Goal: Find specific page/section: Find specific page/section

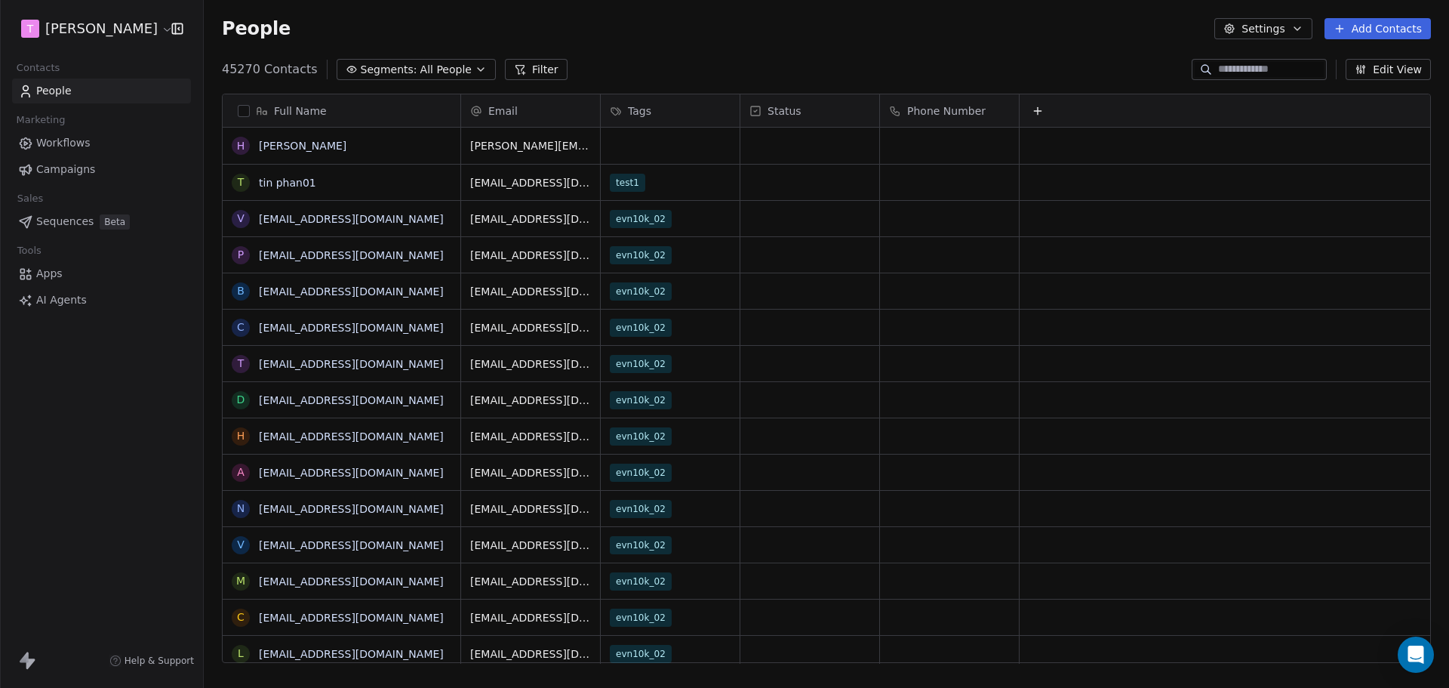
scroll to position [593, 1234]
click at [1417, 661] on icon "Open Intercom Messenger" at bounding box center [1416, 655] width 20 height 20
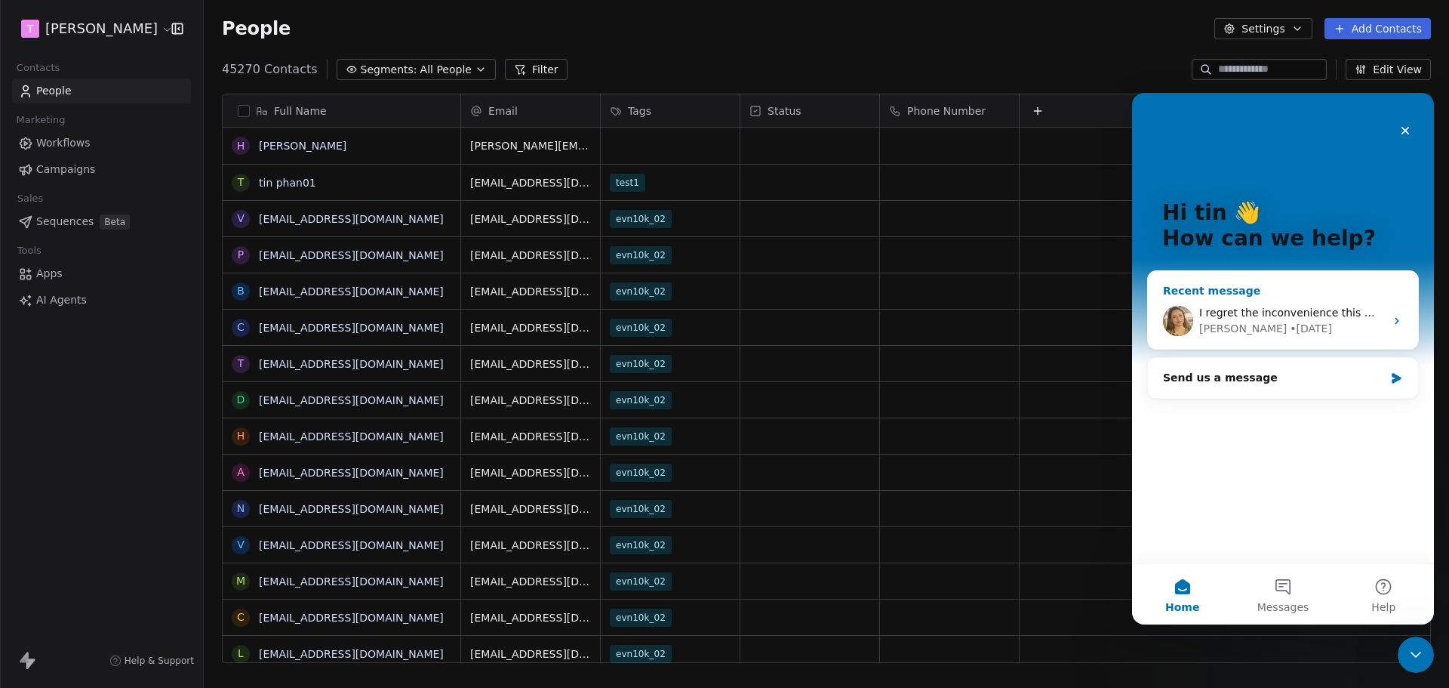
scroll to position [0, 0]
click at [1290, 328] on div "• [DATE]" at bounding box center [1311, 329] width 42 height 16
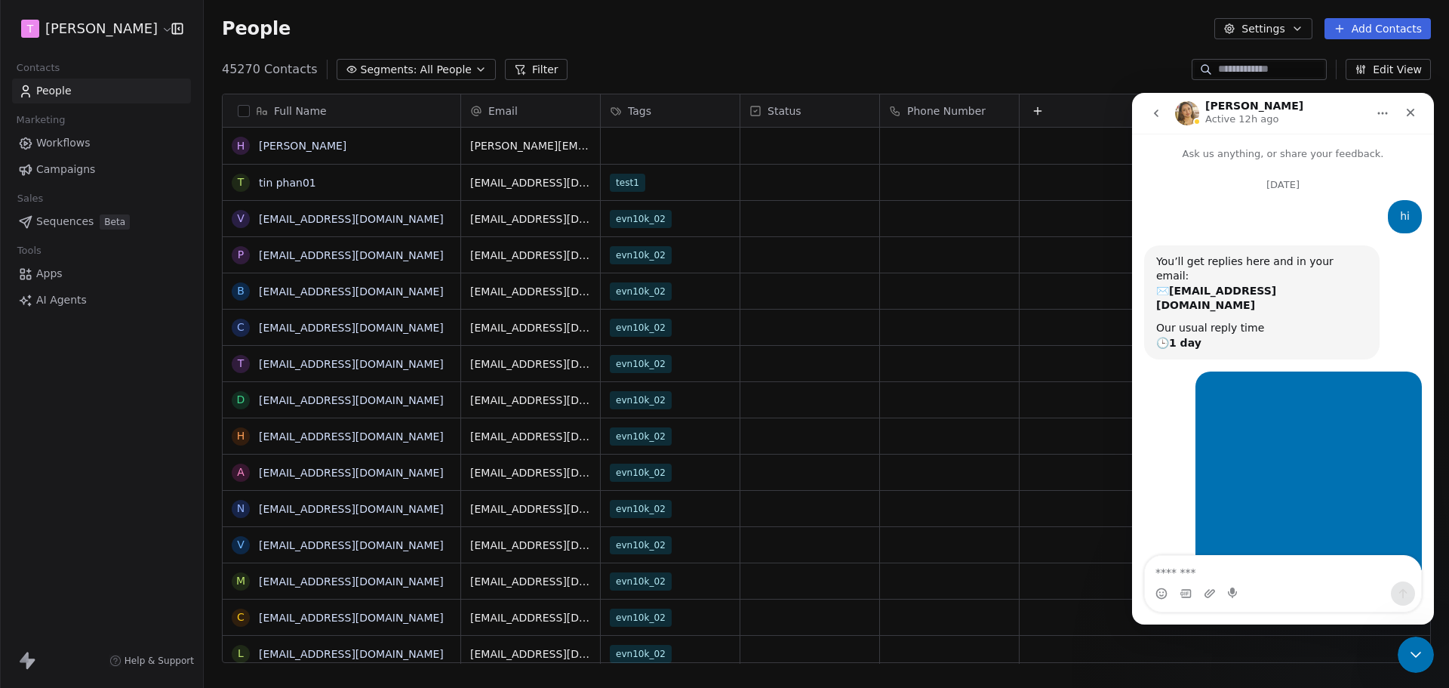
scroll to position [3205, 0]
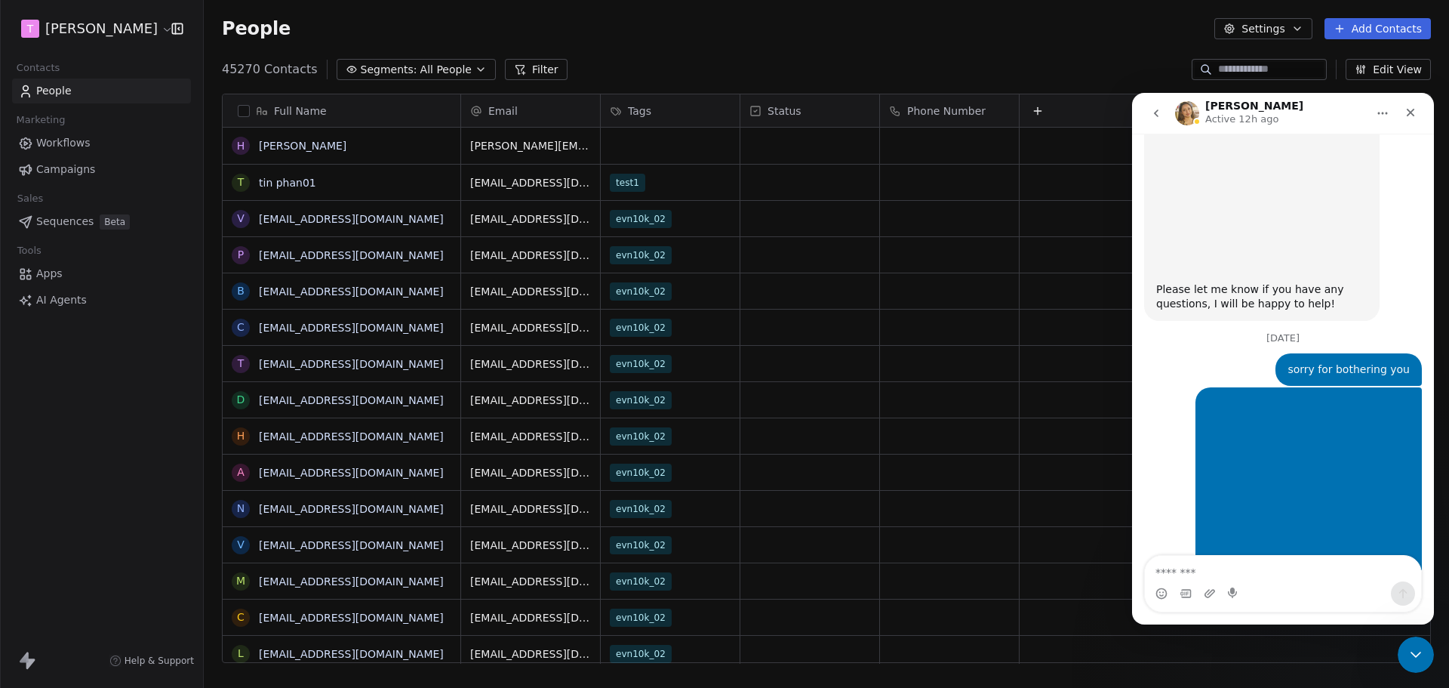
click at [1212, 571] on textarea "Message…" at bounding box center [1283, 569] width 276 height 26
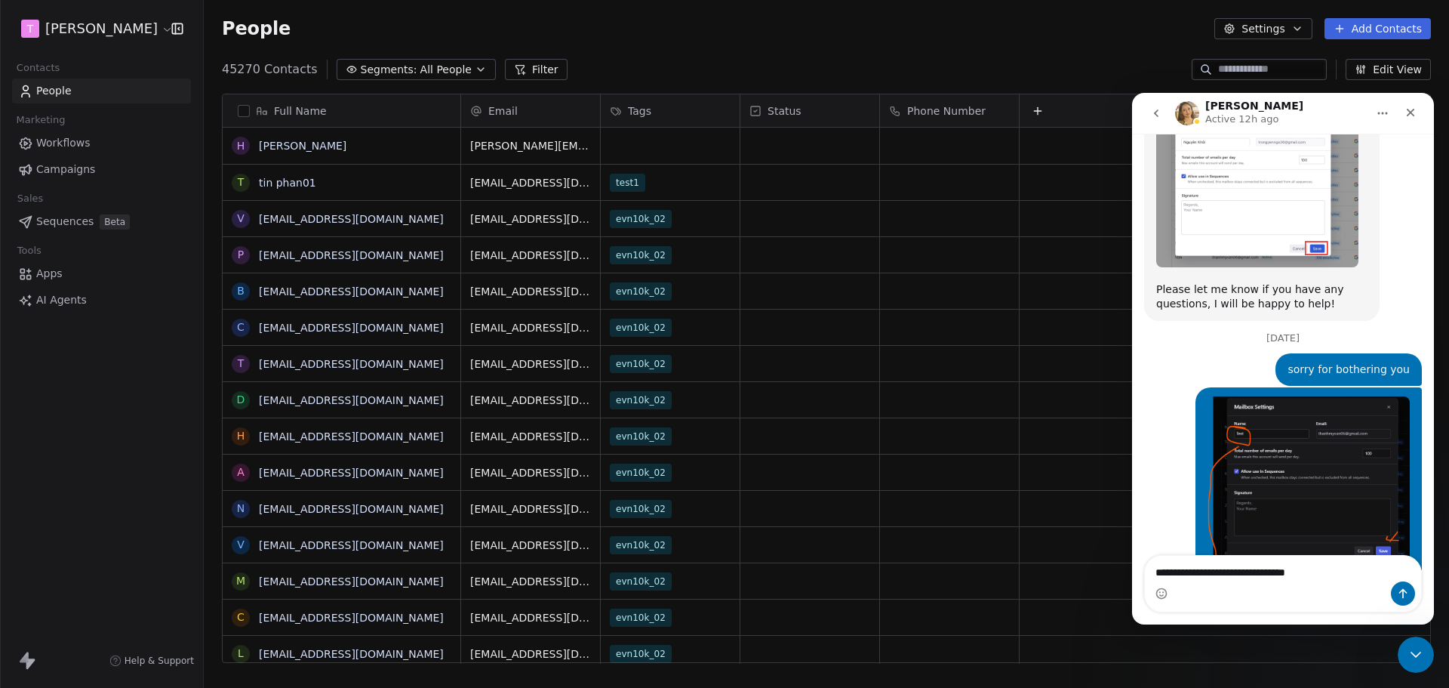
type textarea "**********"
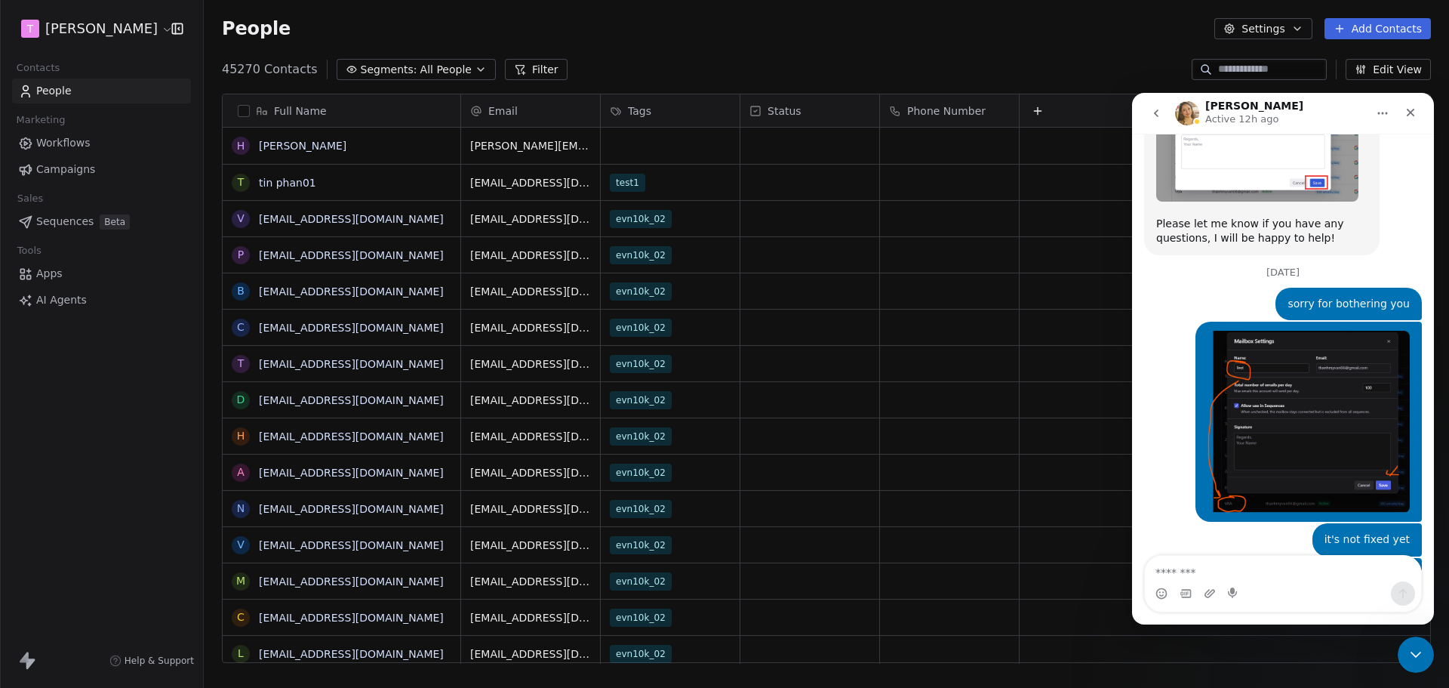
click at [103, 35] on html "[PERSON_NAME] Contacts People Marketing Workflows Campaigns Sales Sequences Bet…" at bounding box center [724, 344] width 1449 height 688
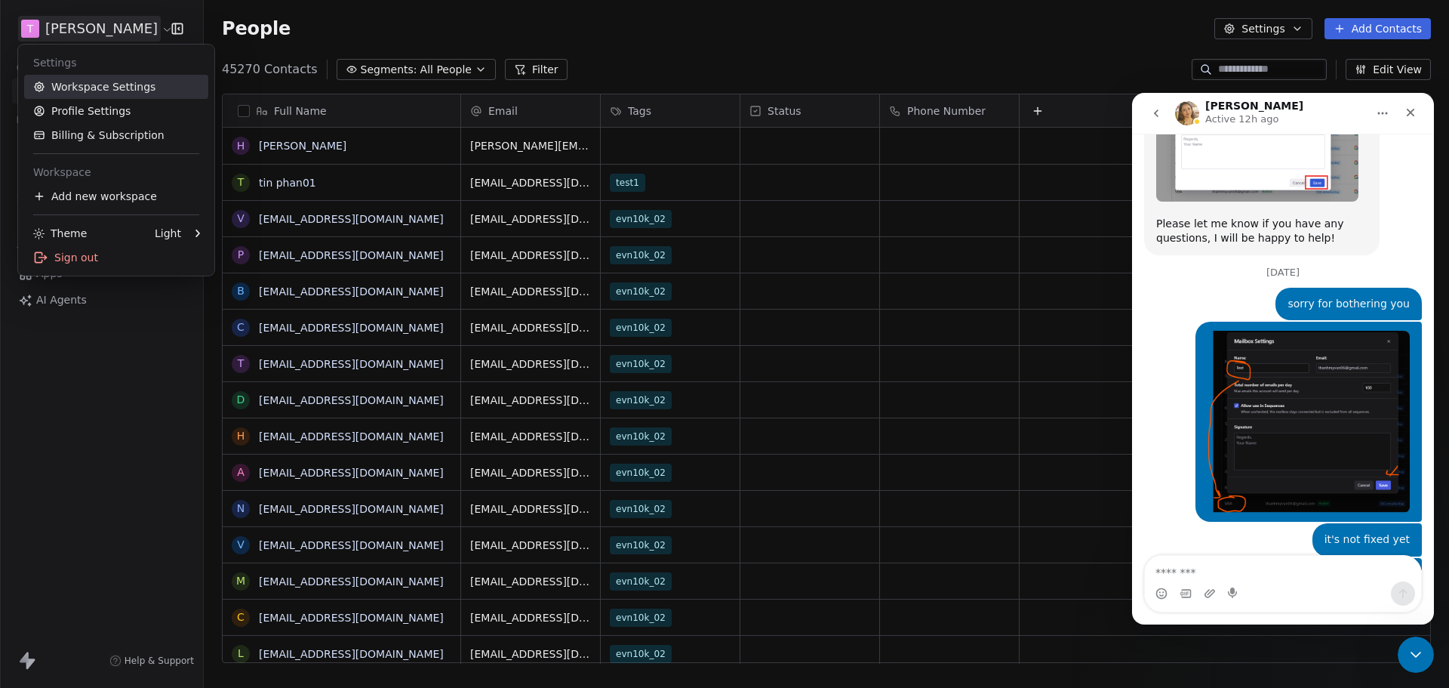
click at [88, 89] on link "Workspace Settings" at bounding box center [116, 87] width 184 height 24
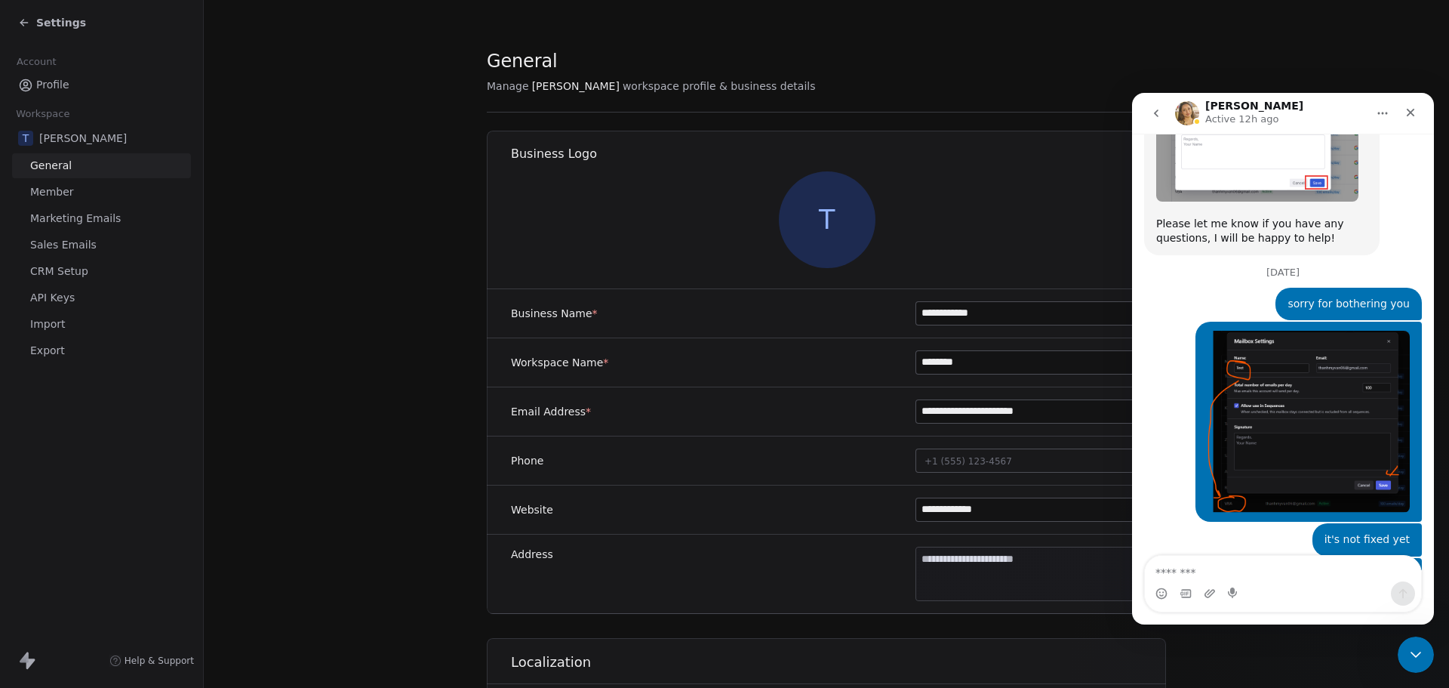
click at [51, 248] on span "Sales Emails" at bounding box center [63, 245] width 66 height 16
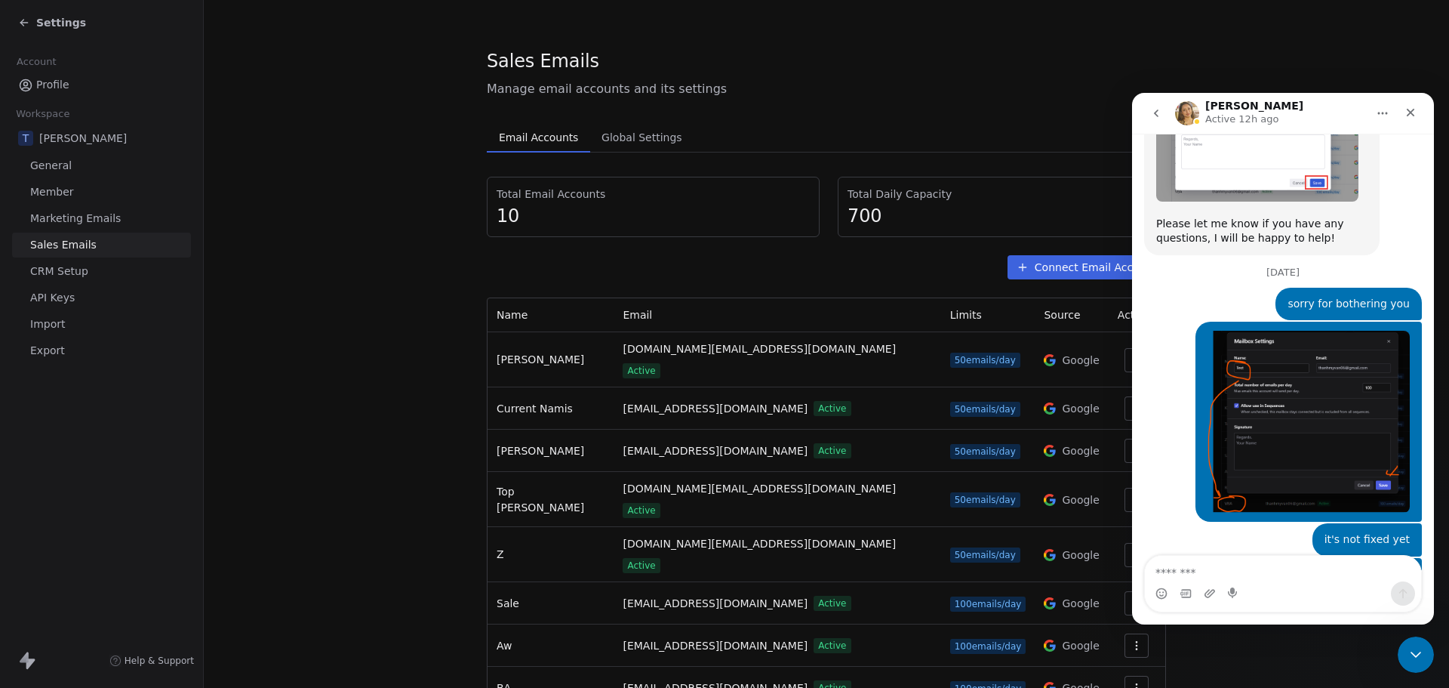
scroll to position [116, 0]
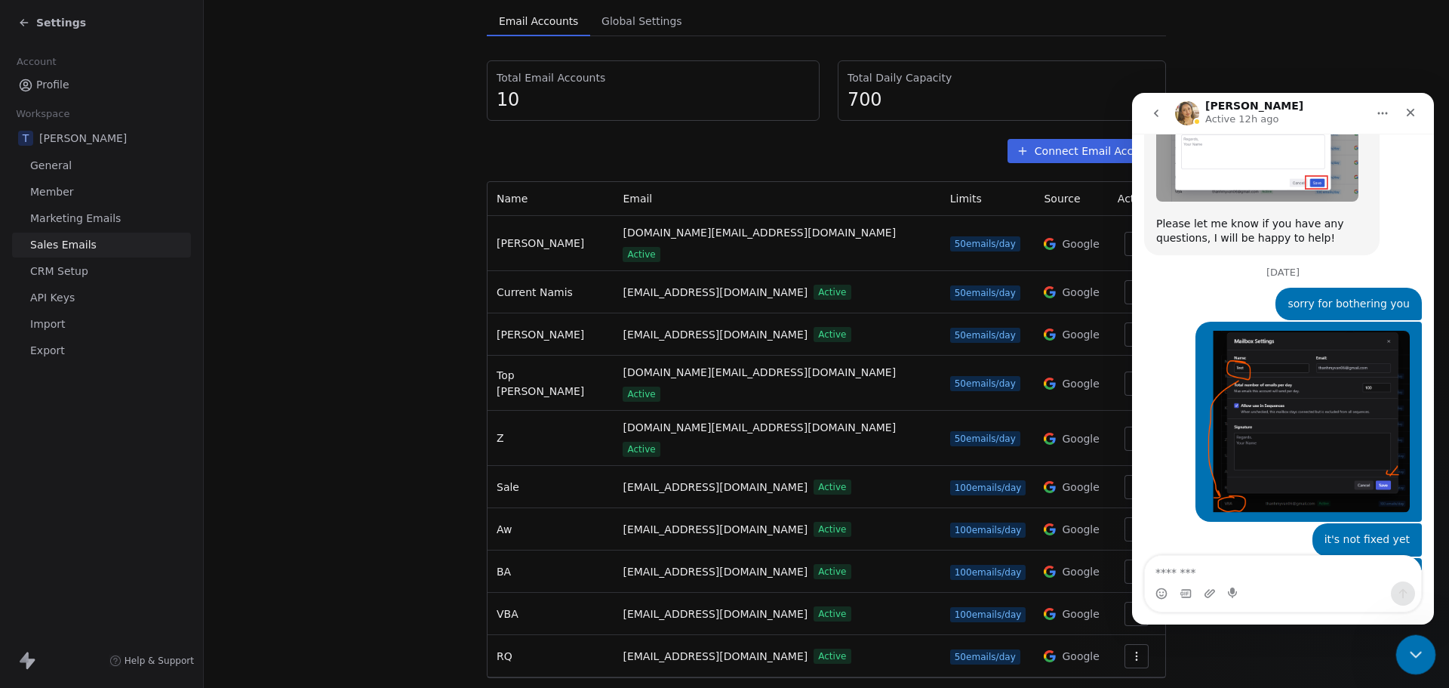
click at [1416, 645] on icon "Close Intercom Messenger" at bounding box center [1414, 652] width 18 height 18
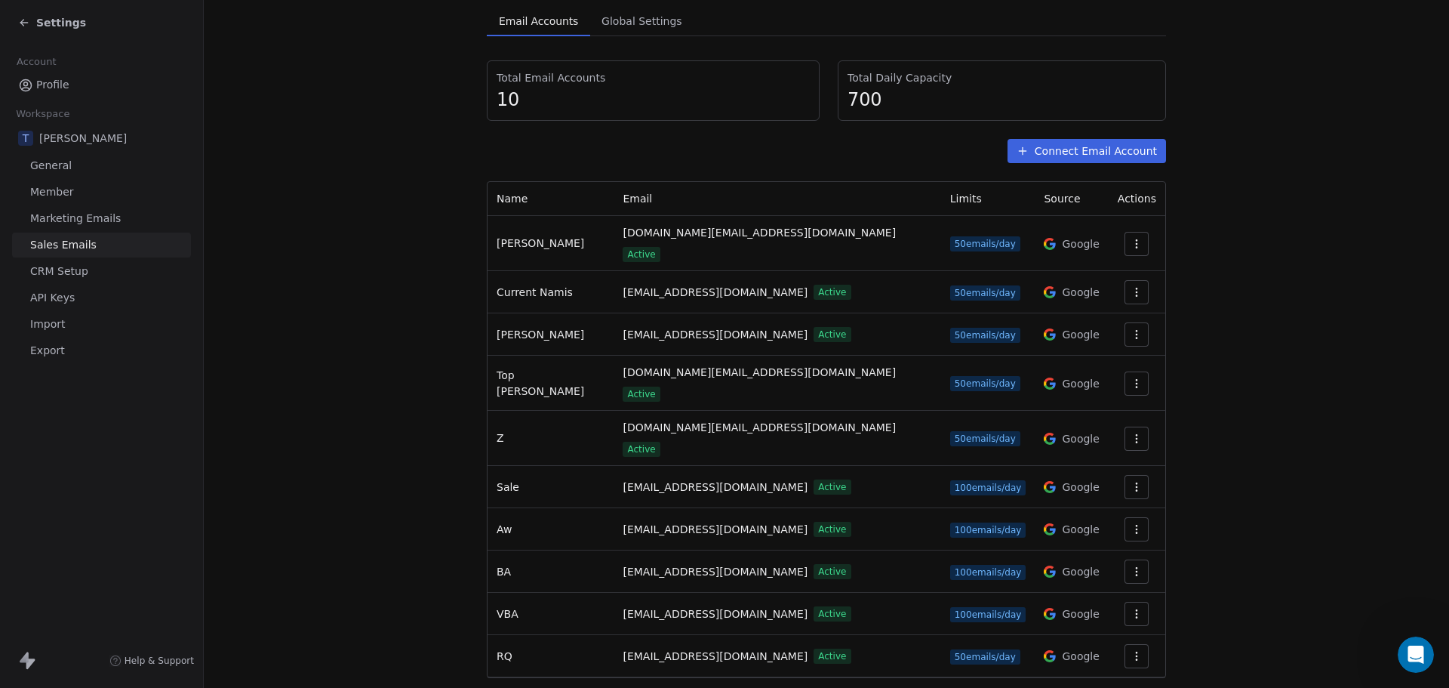
scroll to position [3271, 0]
